Goal: Information Seeking & Learning: Find specific fact

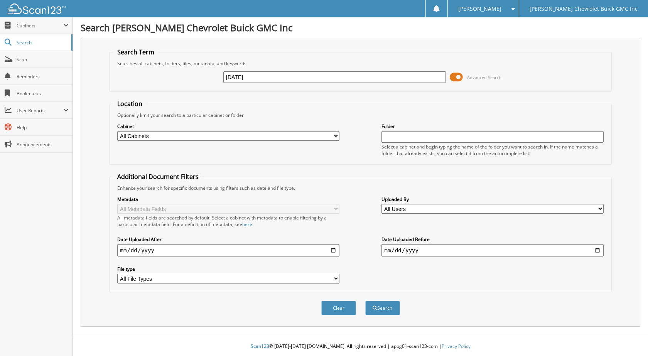
type input "[DATE]"
click at [366, 301] on button "Search" at bounding box center [383, 308] width 35 height 14
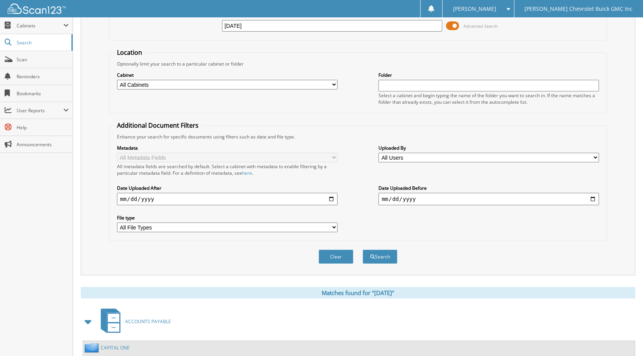
scroll to position [193, 0]
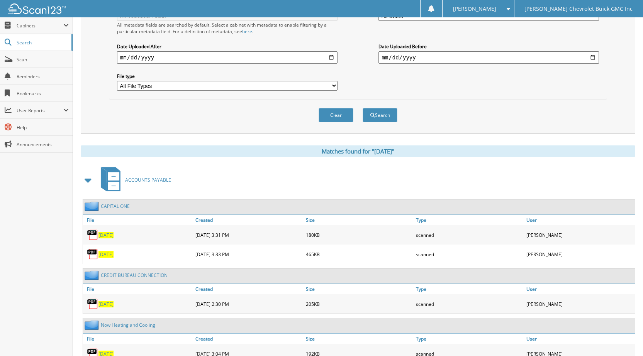
click at [110, 233] on span "[DATE]" at bounding box center [105, 235] width 15 height 7
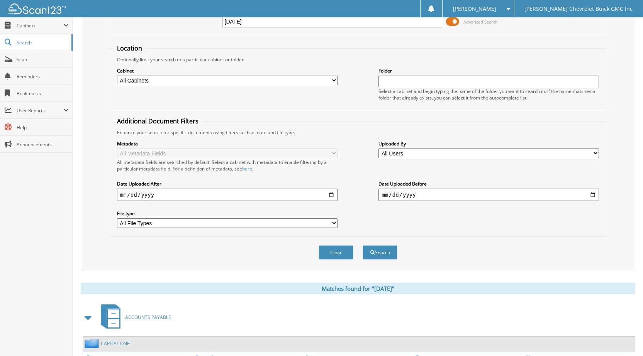
scroll to position [0, 0]
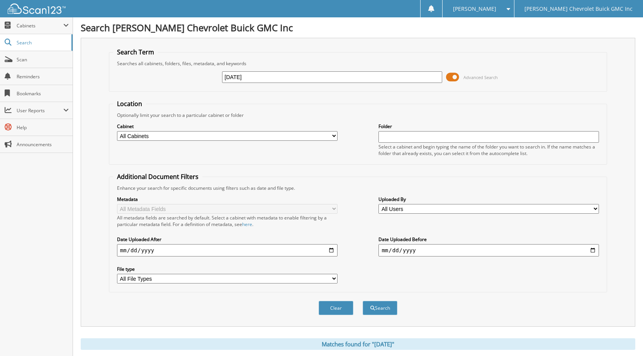
drag, startPoint x: 245, startPoint y: 71, endPoint x: 0, endPoint y: -34, distance: 266.8
type input "[DATE]"
click at [362, 301] on button "Search" at bounding box center [379, 308] width 35 height 14
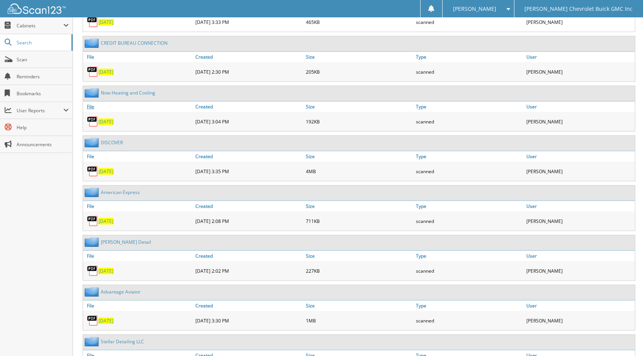
scroll to position [463, 0]
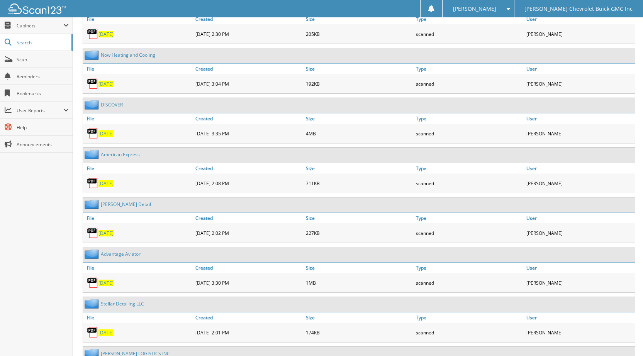
click at [112, 281] on span "07/10/2025" at bounding box center [105, 283] width 15 height 7
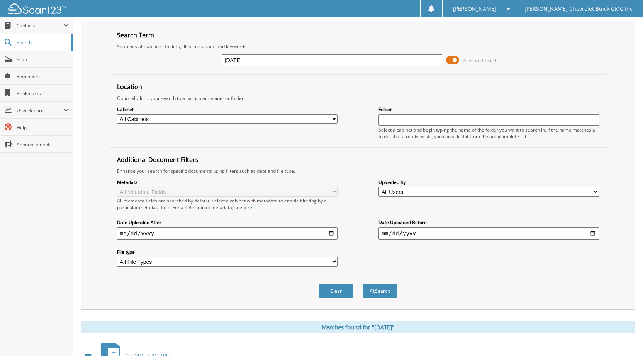
scroll to position [0, 0]
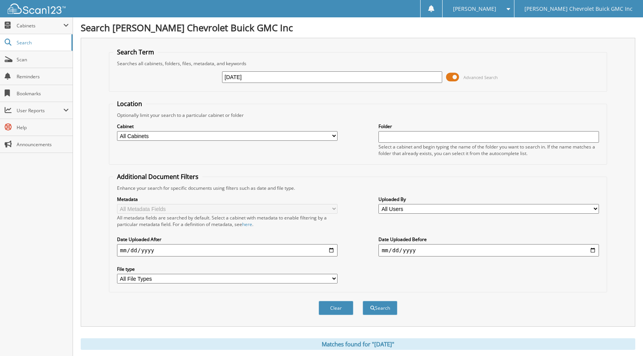
drag, startPoint x: 259, startPoint y: 77, endPoint x: 0, endPoint y: -10, distance: 273.3
type input "07/10/2025"
click at [362, 301] on button "Search" at bounding box center [379, 308] width 35 height 14
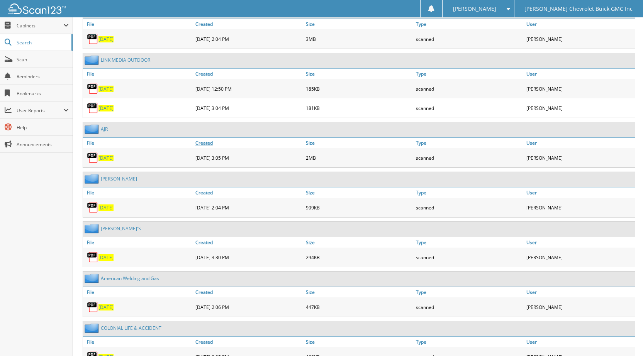
scroll to position [841, 0]
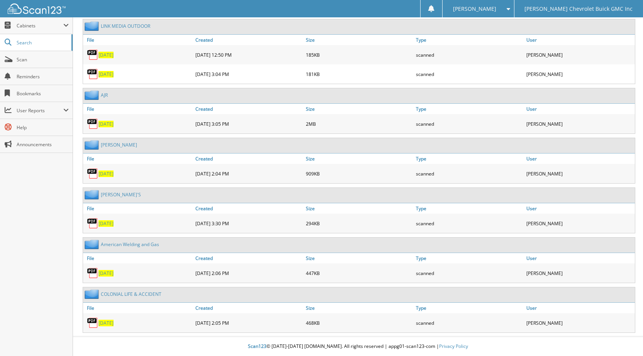
drag, startPoint x: 114, startPoint y: 218, endPoint x: 113, endPoint y: 223, distance: 4.8
click at [113, 220] on div "[DATE]" at bounding box center [138, 223] width 110 height 15
click at [112, 225] on span "[DATE]" at bounding box center [105, 223] width 15 height 7
click at [114, 220] on div "07/10/2025" at bounding box center [138, 223] width 110 height 15
click at [113, 225] on span "07/10/2025" at bounding box center [105, 223] width 15 height 7
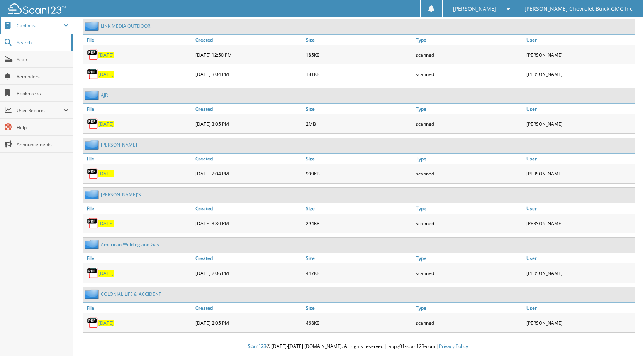
click at [31, 25] on span "Cabinets" at bounding box center [40, 25] width 47 height 7
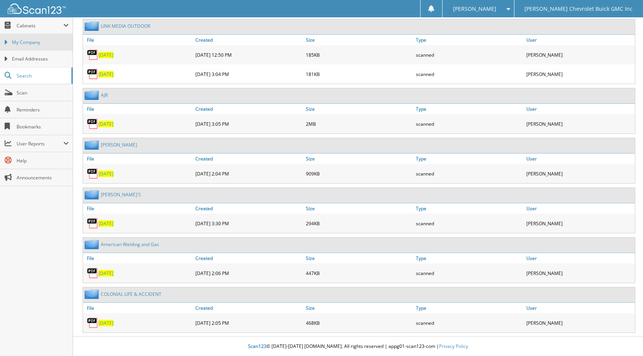
click at [37, 43] on span "My Company" at bounding box center [40, 42] width 57 height 7
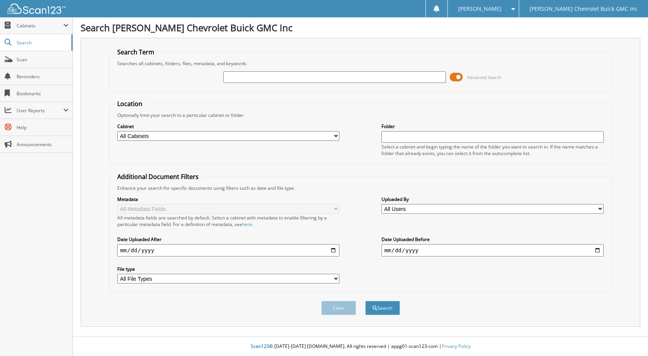
click at [336, 73] on input "text" at bounding box center [334, 77] width 223 height 12
type input "[DATE]"
click at [366, 301] on button "Search" at bounding box center [383, 308] width 35 height 14
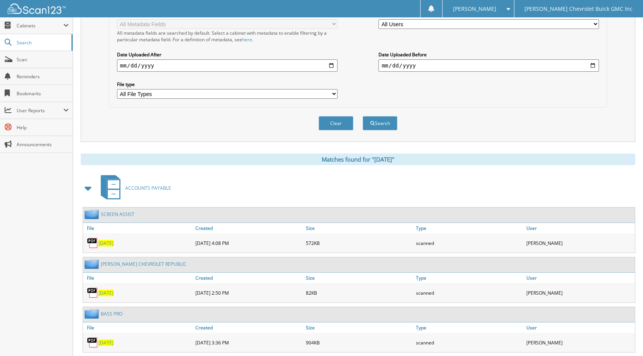
scroll to position [309, 0]
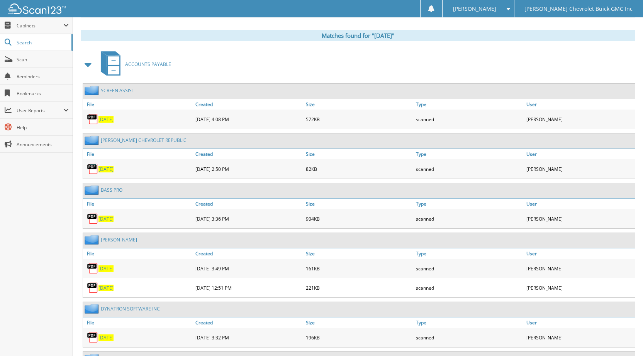
click at [113, 223] on div "[DATE]" at bounding box center [138, 218] width 110 height 15
click at [109, 220] on span "[DATE]" at bounding box center [105, 219] width 15 height 7
click at [29, 30] on span "Cabinets" at bounding box center [36, 25] width 73 height 17
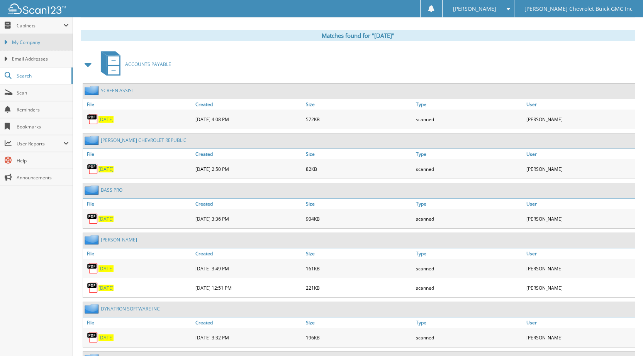
click at [39, 45] on span "My Company" at bounding box center [40, 42] width 57 height 7
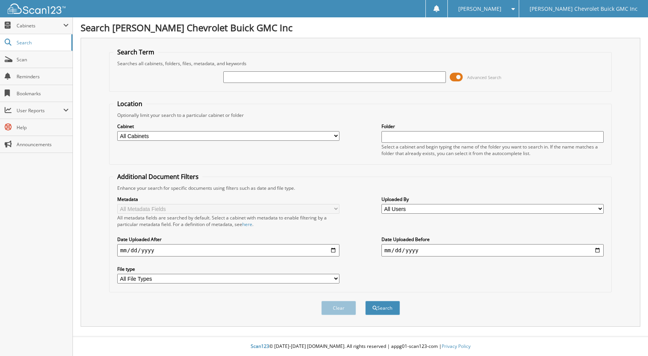
click at [418, 72] on input "text" at bounding box center [334, 77] width 223 height 12
type input "02/11/2025"
click at [366, 301] on button "Search" at bounding box center [383, 308] width 35 height 14
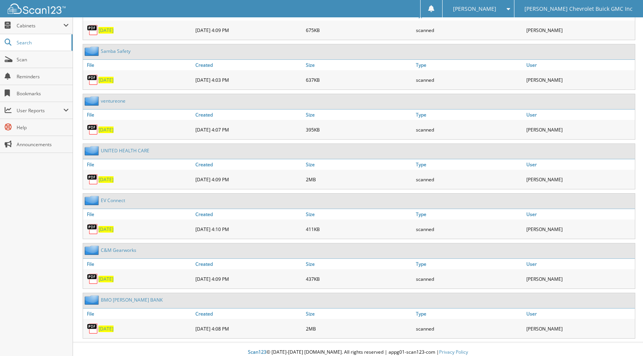
scroll to position [504, 0]
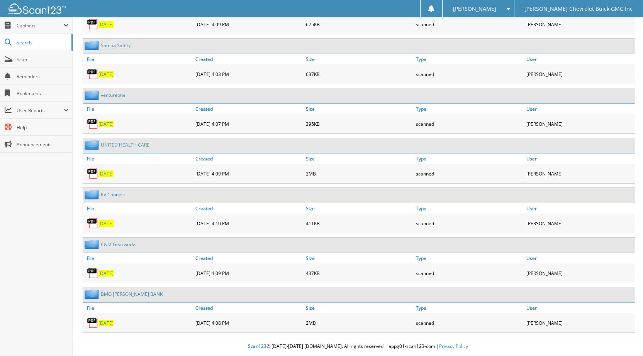
click at [107, 271] on span "[DATE]" at bounding box center [105, 273] width 15 height 7
click at [29, 18] on span "Cabinets" at bounding box center [36, 25] width 73 height 17
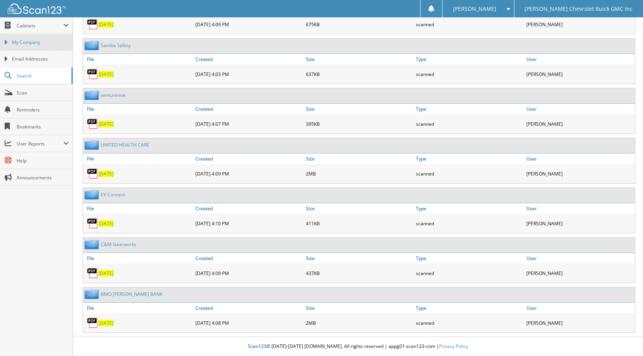
click at [46, 42] on span "My Company" at bounding box center [40, 42] width 57 height 7
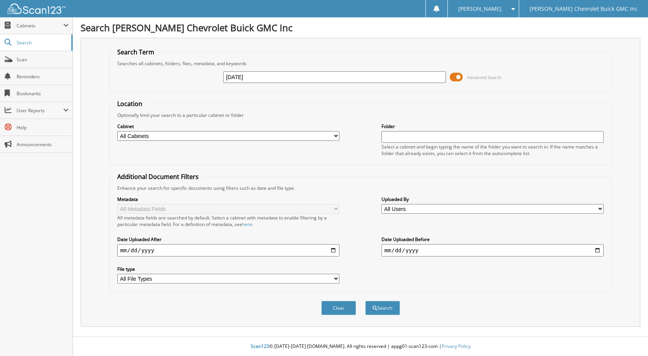
type input "[DATE]"
click at [366, 301] on button "Search" at bounding box center [383, 308] width 35 height 14
click at [348, 78] on input "text" at bounding box center [334, 77] width 223 height 12
type input "[DATE]"
click at [366, 301] on button "Search" at bounding box center [383, 308] width 35 height 14
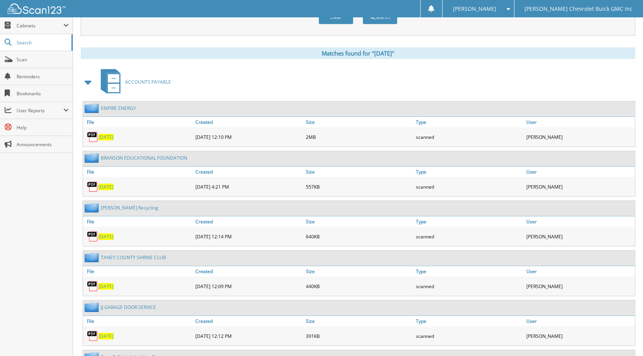
scroll to position [309, 0]
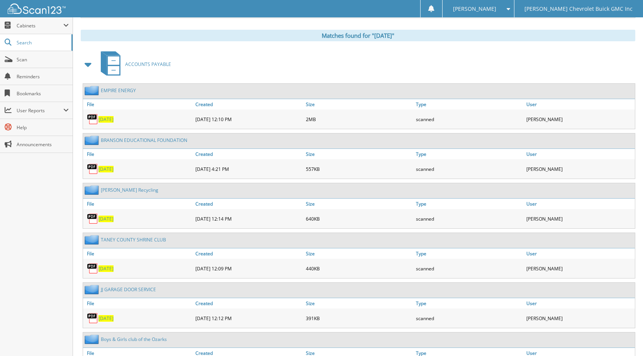
click at [101, 219] on span "[DATE]" at bounding box center [105, 219] width 15 height 7
click at [51, 29] on span "Cabinets" at bounding box center [36, 25] width 73 height 17
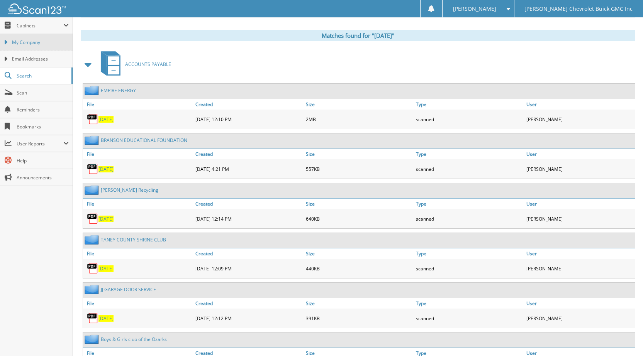
click at [42, 46] on span "My Company" at bounding box center [40, 42] width 57 height 7
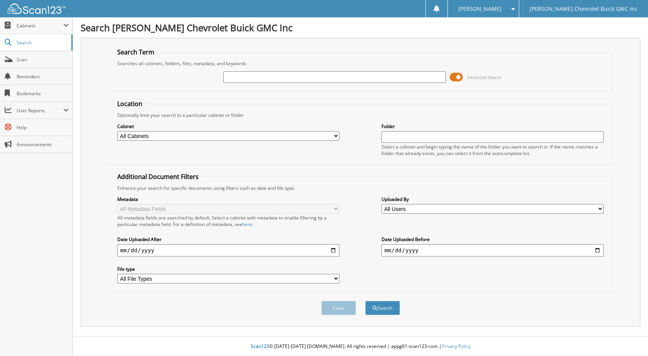
click at [340, 75] on input "text" at bounding box center [334, 77] width 223 height 12
type input "[DATE]"
click at [366, 301] on button "Search" at bounding box center [383, 308] width 35 height 14
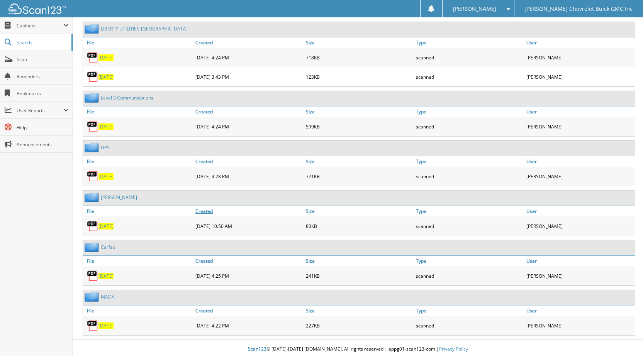
scroll to position [374, 0]
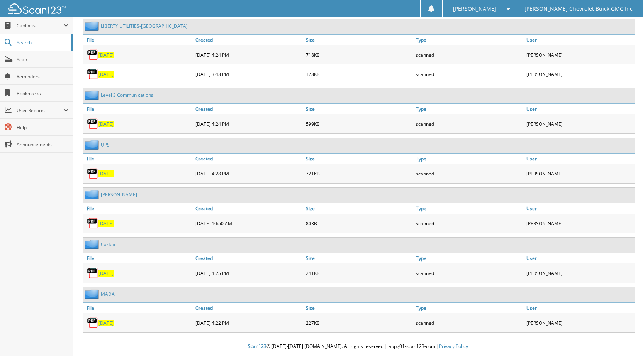
click at [113, 271] on span "[DATE]" at bounding box center [105, 273] width 15 height 7
